Goal: Task Accomplishment & Management: Use online tool/utility

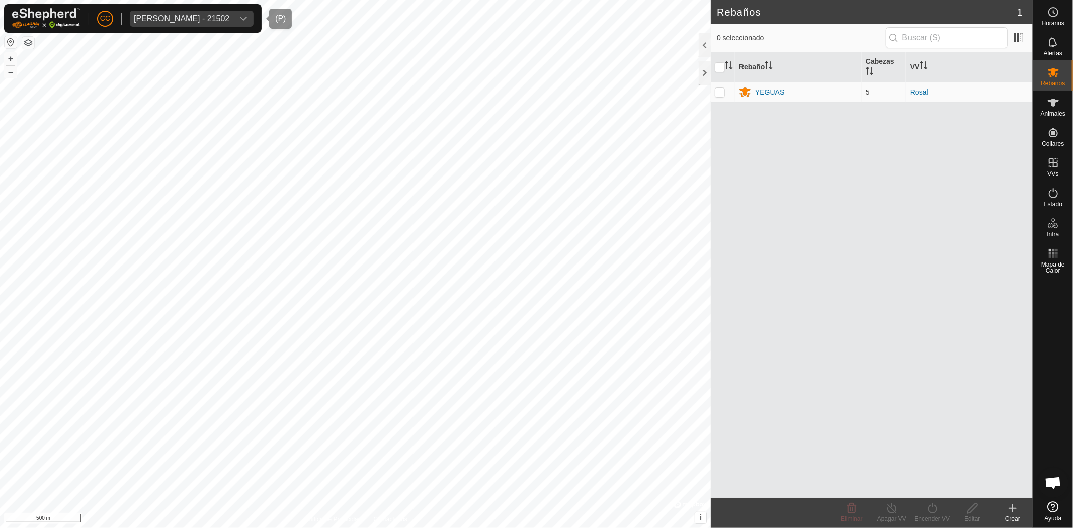
click at [233, 11] on span "[PERSON_NAME] - 21502" at bounding box center [182, 19] width 104 height 16
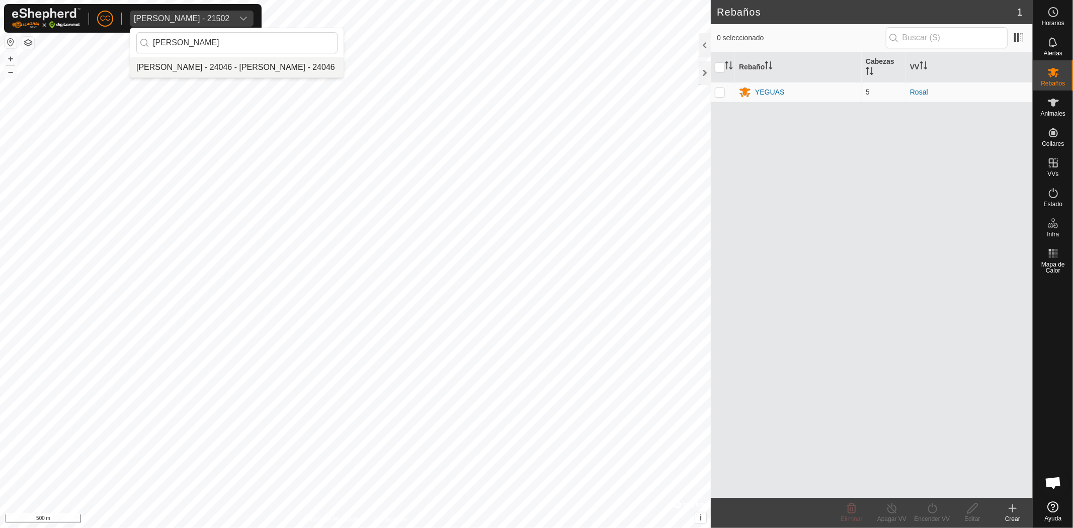
type input "[PERSON_NAME]"
click at [276, 72] on li "[PERSON_NAME] - 24046 - [PERSON_NAME] - 24046" at bounding box center [236, 67] width 213 height 20
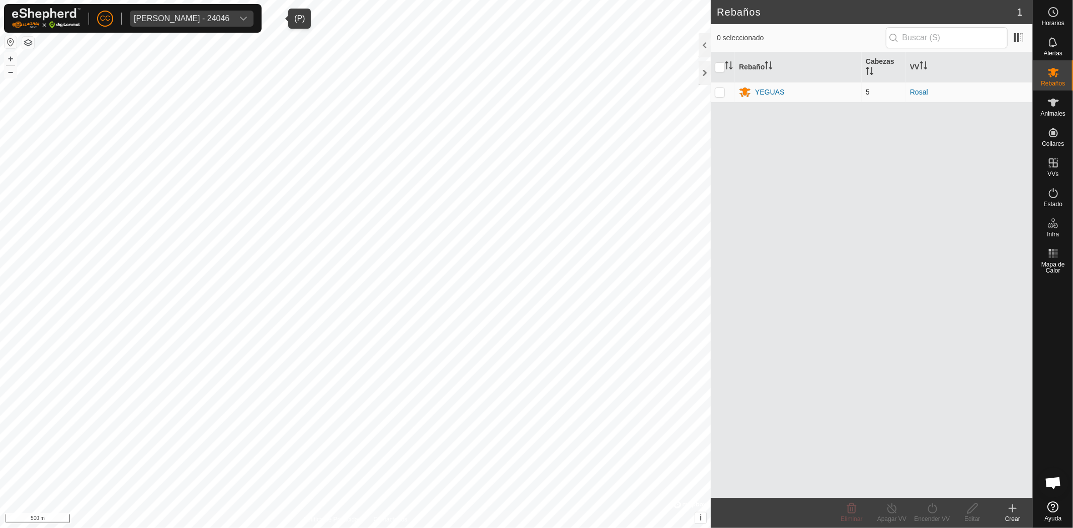
click at [717, 95] on p-checkbox at bounding box center [720, 92] width 10 height 8
checkbox input "true"
click at [1045, 86] on span "Rebaños" at bounding box center [1053, 83] width 24 height 6
click at [1050, 108] on icon at bounding box center [1053, 103] width 12 height 12
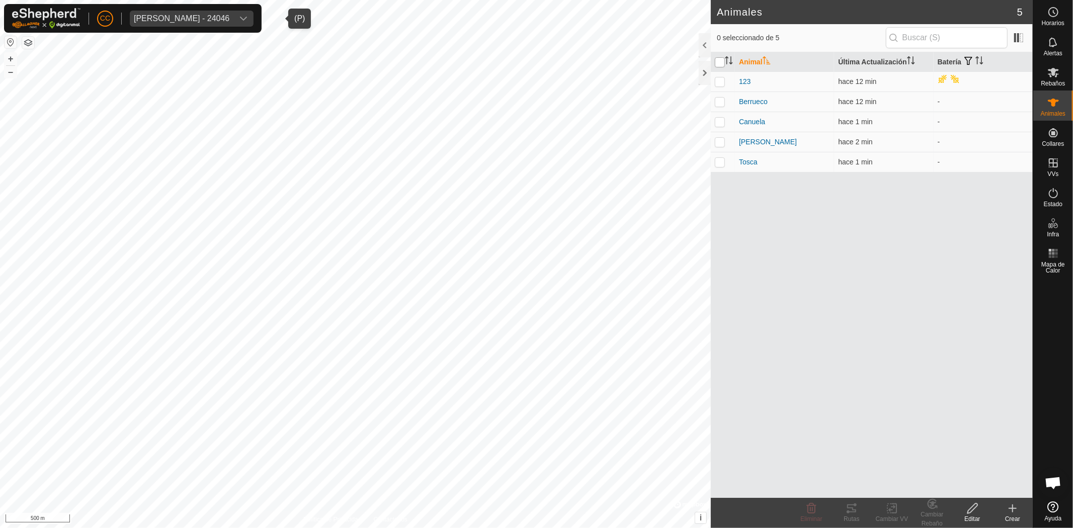
click at [721, 60] on input "checkbox" at bounding box center [720, 62] width 10 height 10
checkbox input "true"
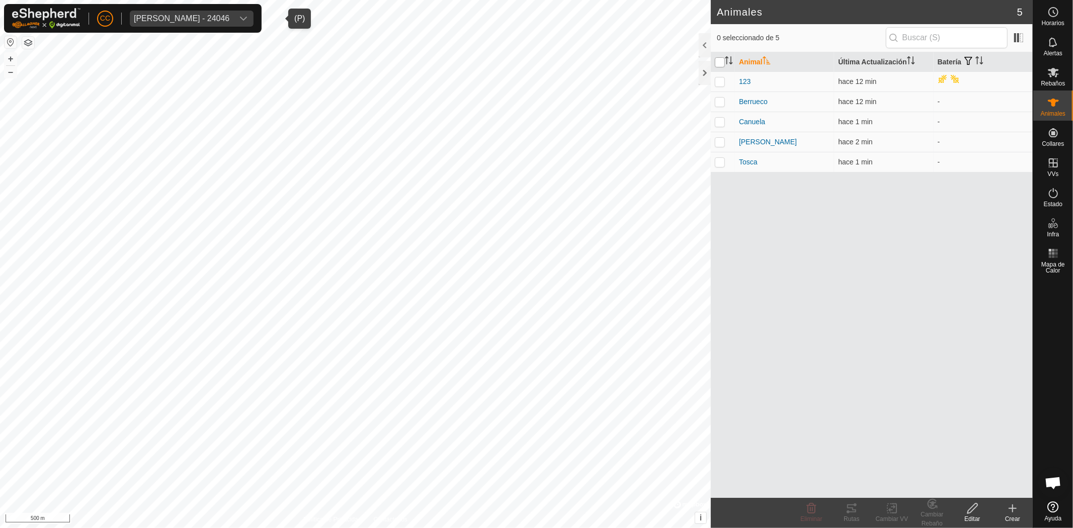
checkbox input "true"
click at [854, 506] on icon at bounding box center [851, 508] width 12 height 12
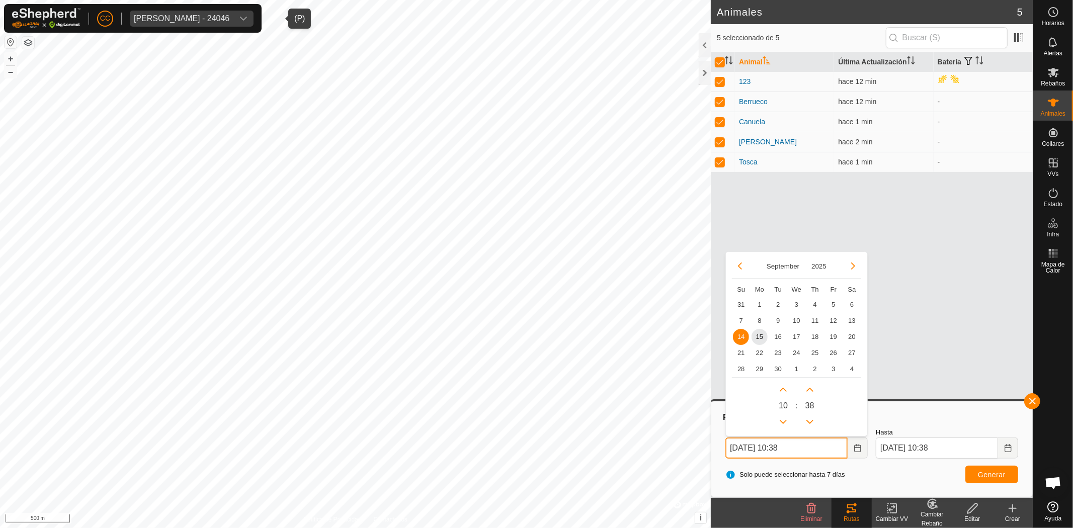
click at [823, 444] on input "[DATE] 10:38" at bounding box center [786, 448] width 122 height 21
click at [814, 317] on span "11" at bounding box center [815, 320] width 16 height 16
type input "[DATE] 10:38"
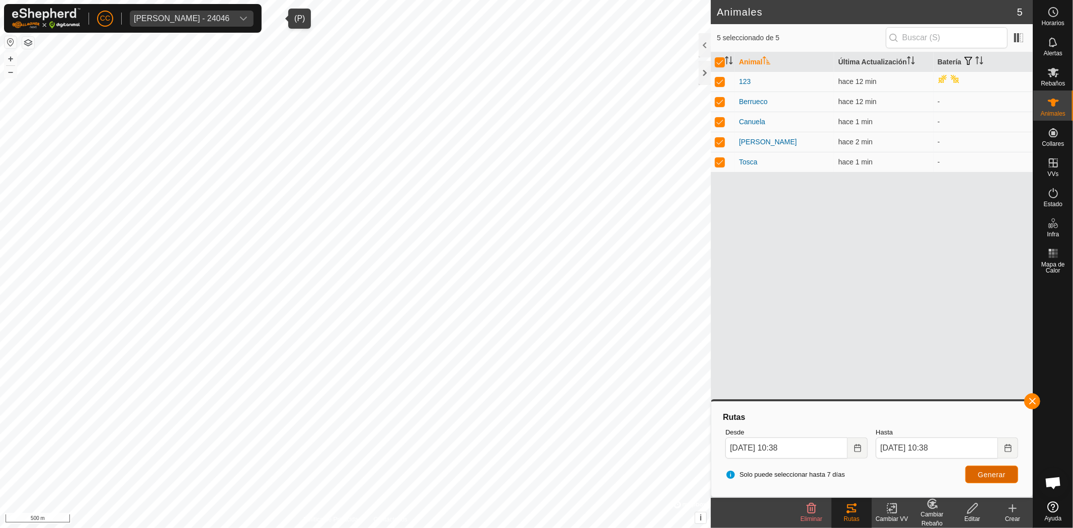
click at [977, 472] on button "Generar" at bounding box center [991, 475] width 53 height 18
drag, startPoint x: 250, startPoint y: 14, endPoint x: 245, endPoint y: 22, distance: 9.5
click at [229, 15] on div "[PERSON_NAME] - 24046" at bounding box center [182, 19] width 96 height 8
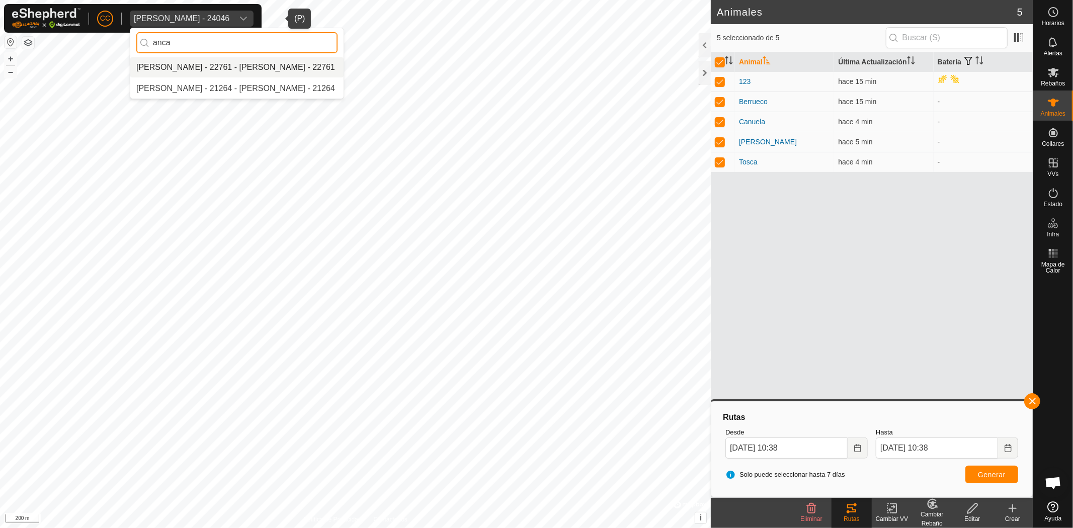
type input "anca"
click at [247, 63] on li "[PERSON_NAME] - 22761 - [PERSON_NAME] - 22761" at bounding box center [236, 67] width 213 height 20
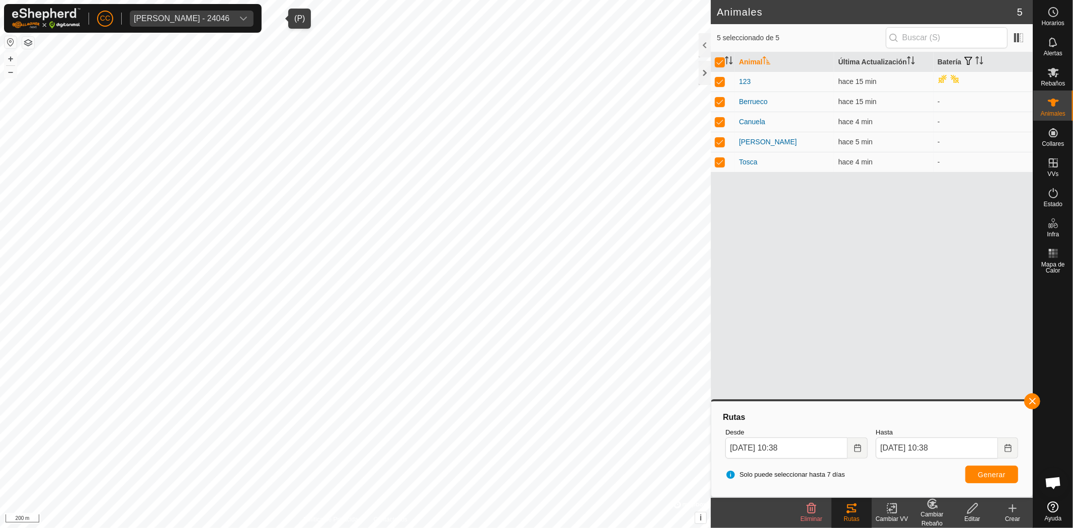
checkbox input "false"
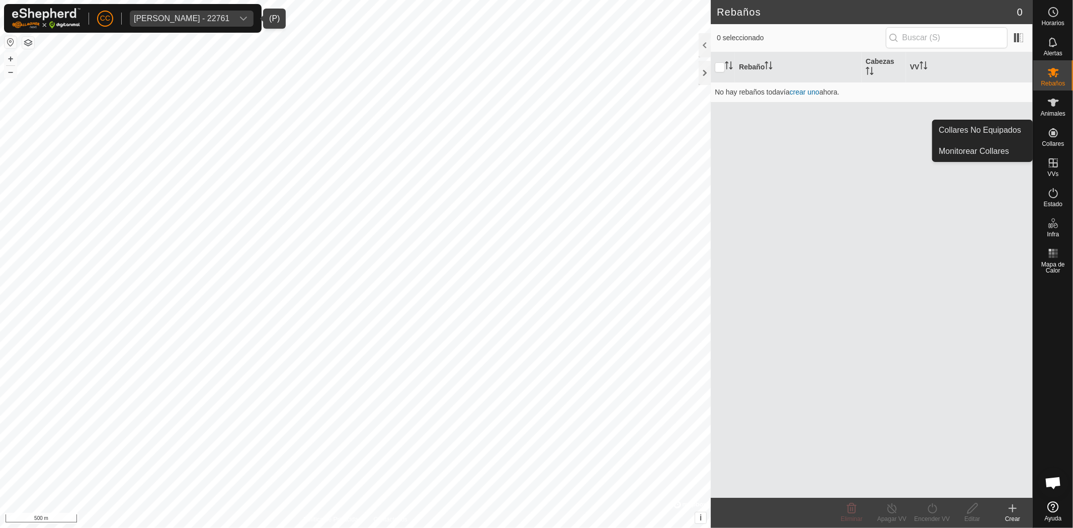
click at [1057, 132] on icon at bounding box center [1053, 132] width 9 height 9
click at [992, 132] on link "Collares No Equipados" at bounding box center [982, 130] width 100 height 20
